Goal: Transaction & Acquisition: Purchase product/service

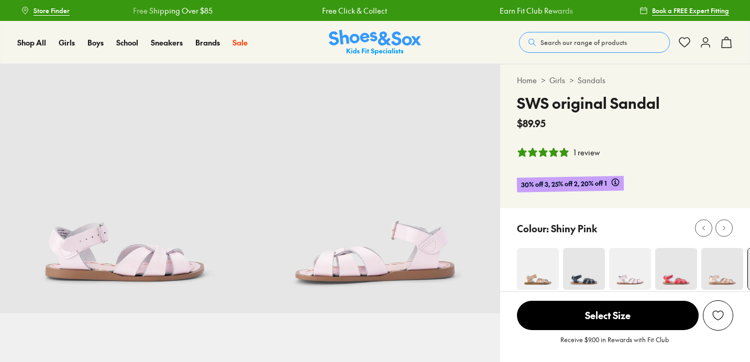
select select "*"
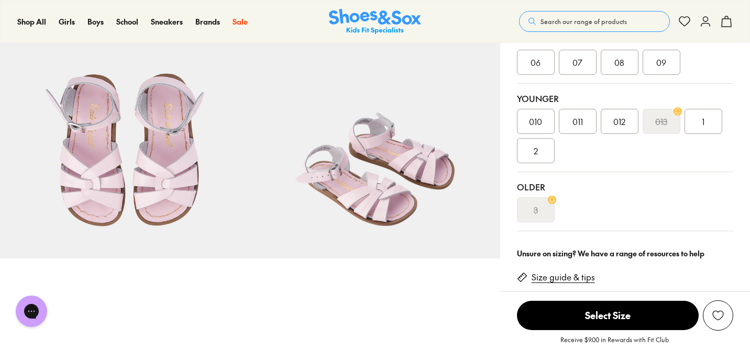
scroll to position [306, 0]
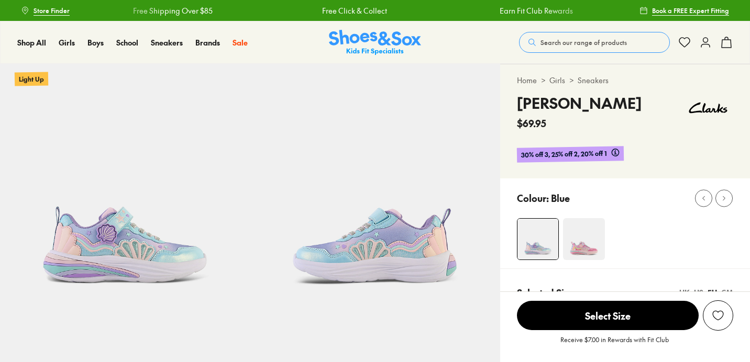
select select "*"
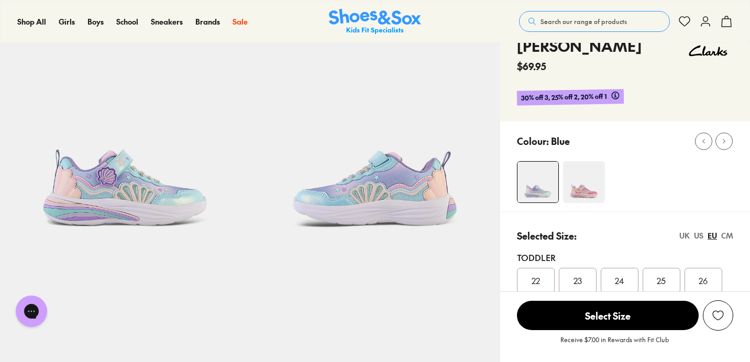
scroll to position [49, 0]
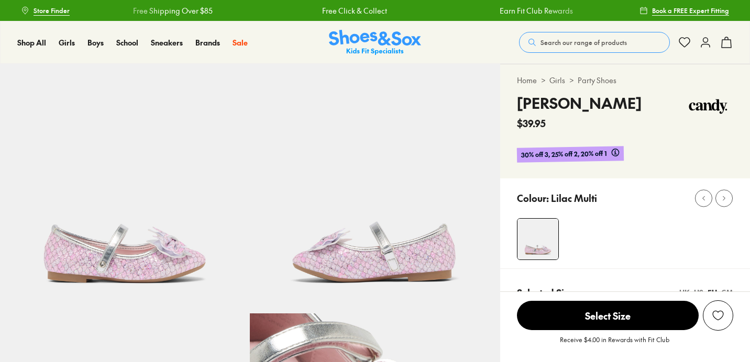
select select "*"
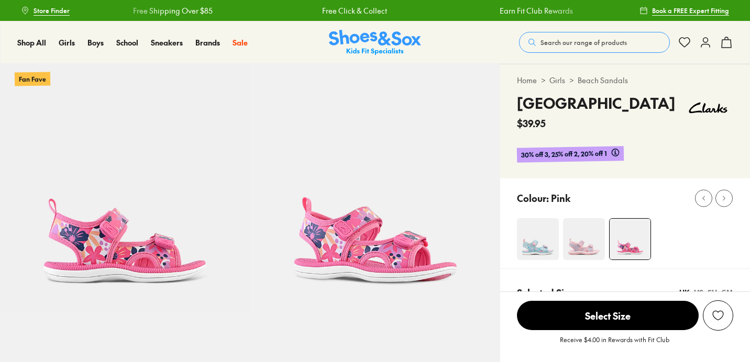
select select "*"
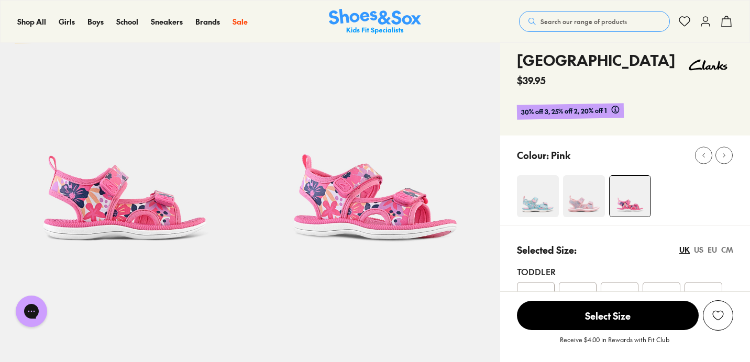
scroll to position [46, 0]
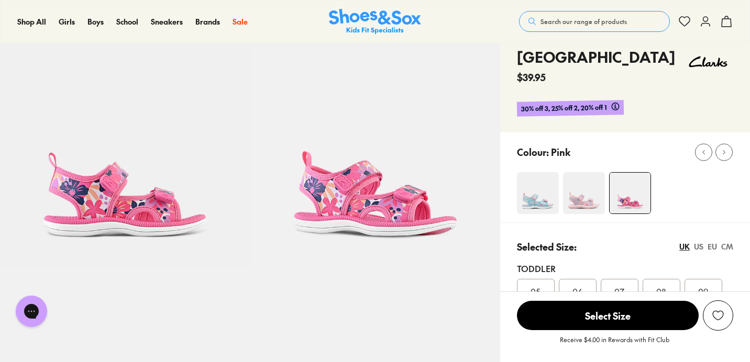
click at [572, 206] on img at bounding box center [584, 193] width 42 height 42
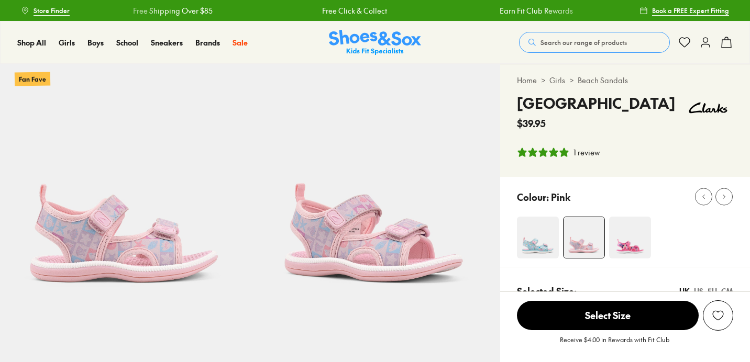
select select "*"
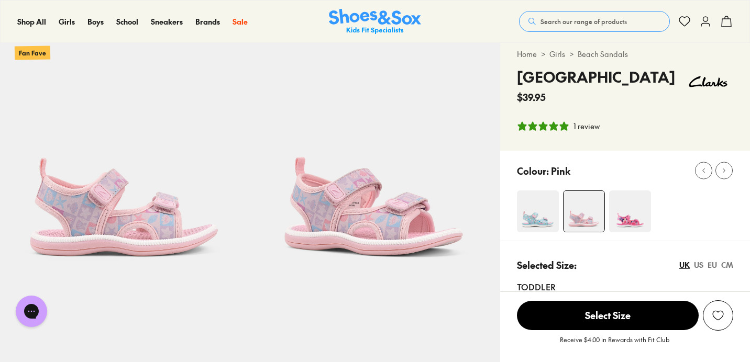
scroll to position [42, 0]
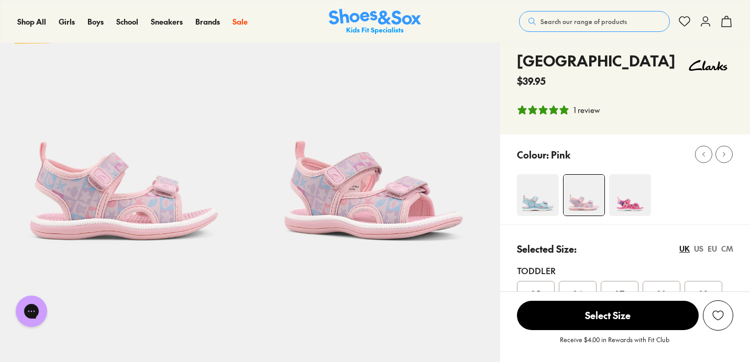
click at [554, 196] on img at bounding box center [538, 195] width 42 height 42
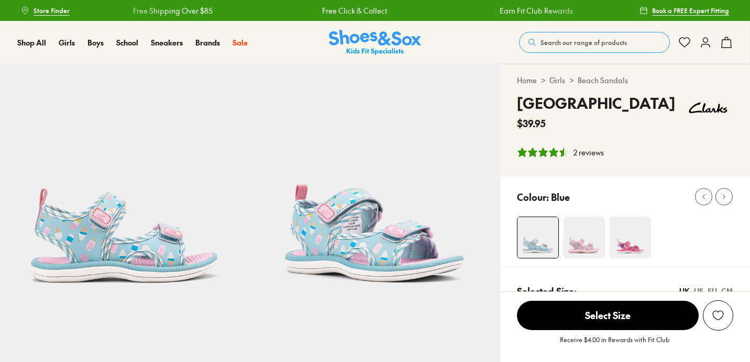
select select "*"
click at [632, 237] on img at bounding box center [630, 238] width 42 height 42
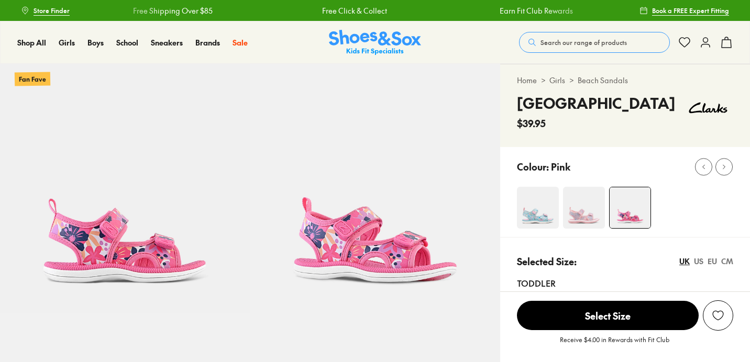
select select "*"
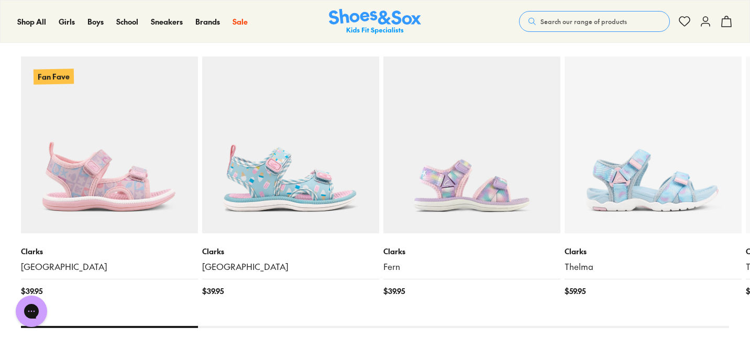
scroll to position [1026, 0]
drag, startPoint x: 187, startPoint y: 325, endPoint x: 247, endPoint y: 324, distance: 59.2
click at [247, 324] on x-flickity "Fan Fave Clarks Florence $ 39.95 Clarks Florence $ 39.95 Clarks Fern $ 39.95 Cl…" at bounding box center [375, 170] width 708 height 316
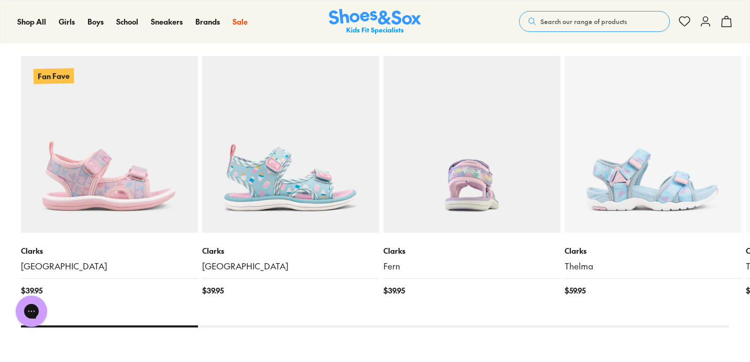
click at [500, 151] on img at bounding box center [471, 144] width 177 height 177
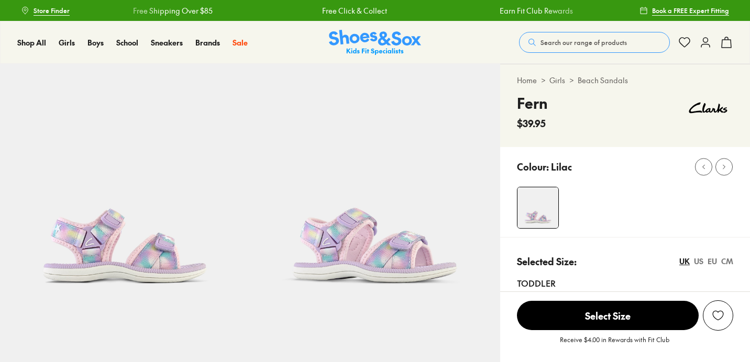
select select "*"
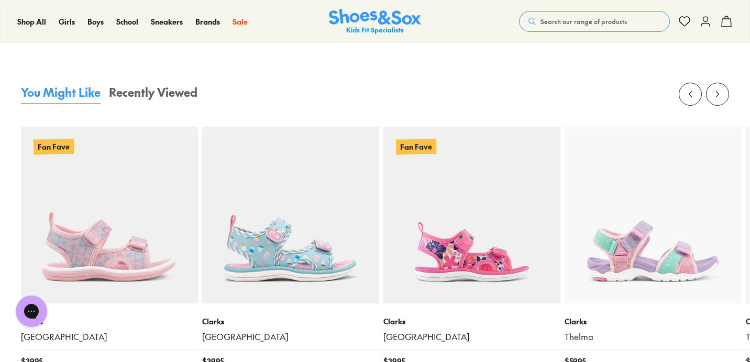
scroll to position [975, 0]
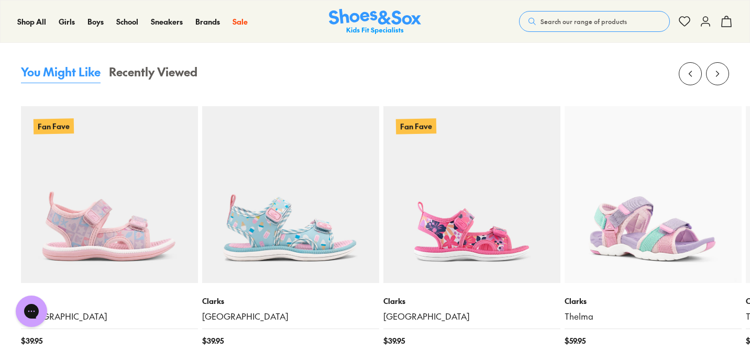
click at [640, 237] on img at bounding box center [652, 194] width 177 height 177
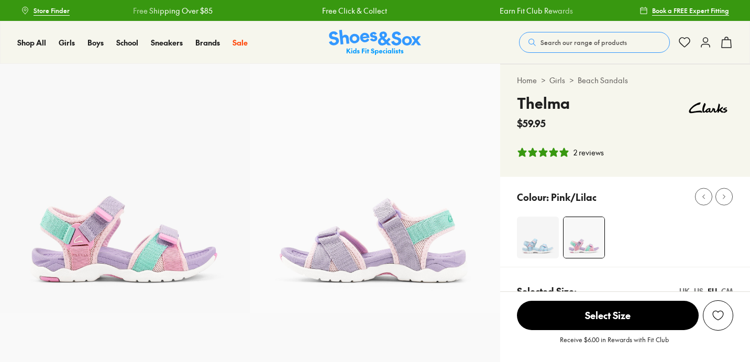
select select "*"
click at [548, 239] on img at bounding box center [538, 238] width 42 height 42
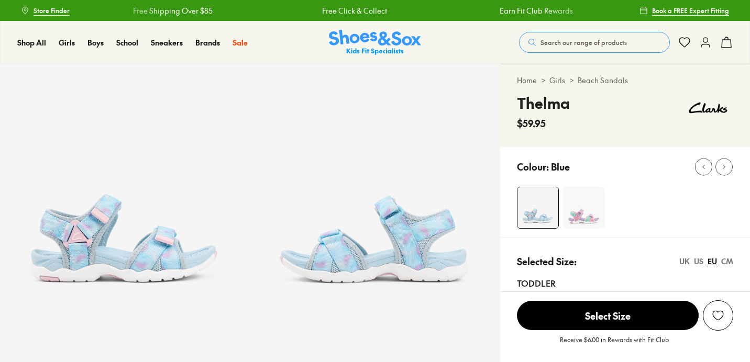
select select "*"
click at [587, 209] on img at bounding box center [584, 208] width 42 height 42
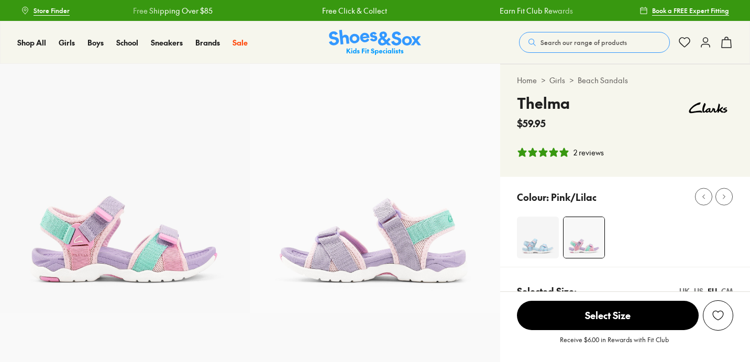
select select "*"
click at [581, 148] on div "2 reviews" at bounding box center [588, 152] width 30 height 11
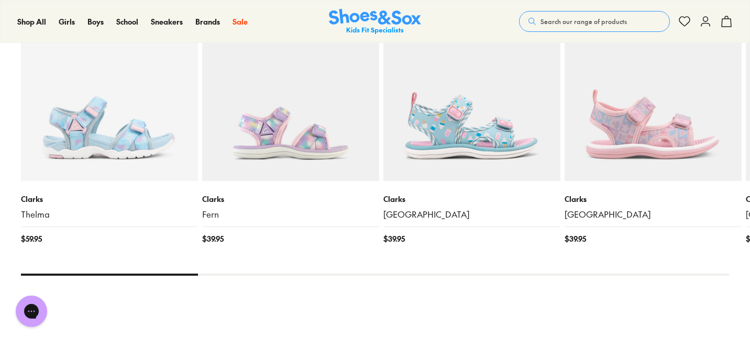
scroll to position [1230, 0]
